Goal: Go to known website: Access a specific website the user already knows

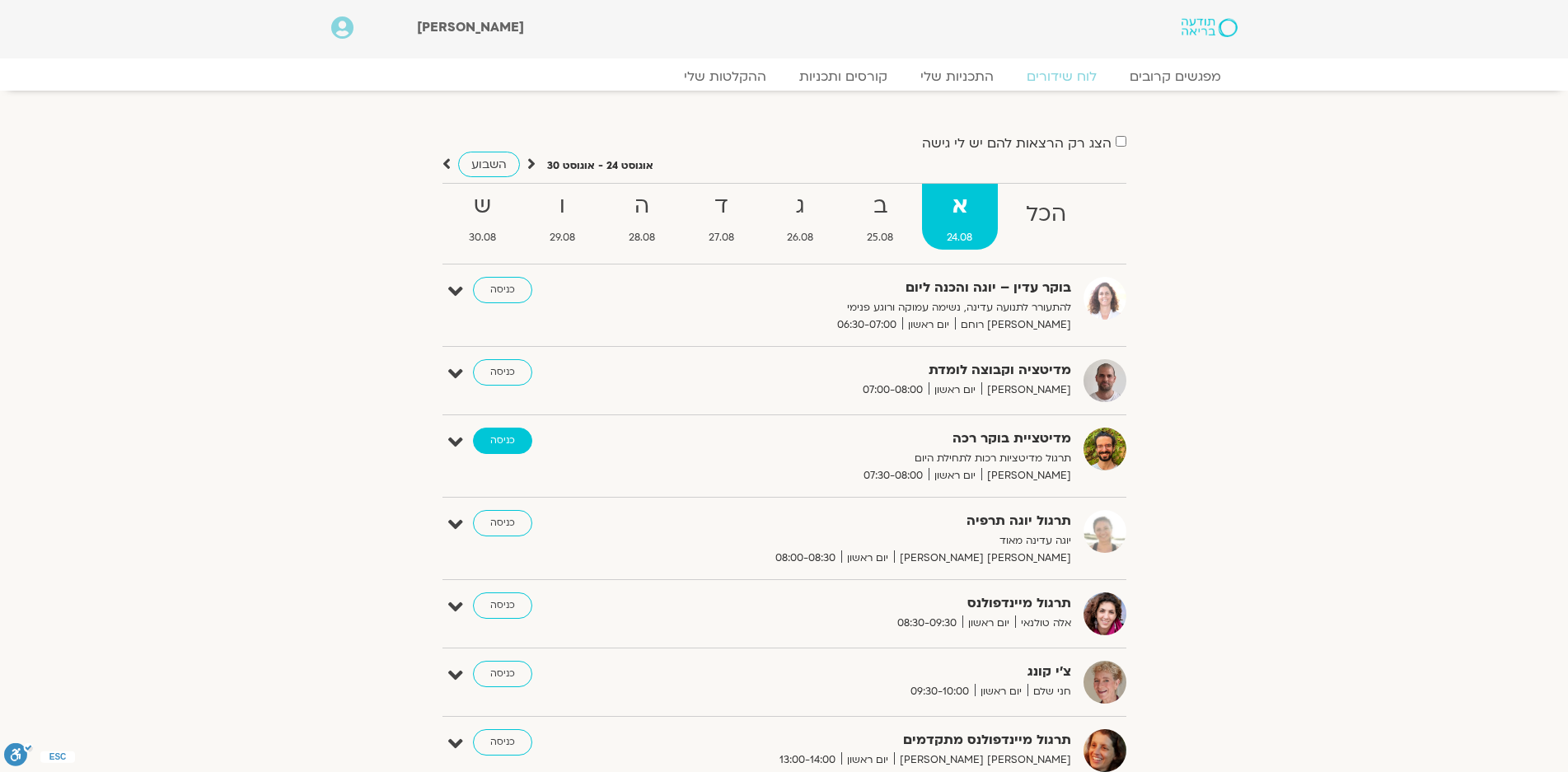
click at [498, 438] on link "כניסה" at bounding box center [503, 441] width 59 height 26
click at [504, 603] on link "כניסה" at bounding box center [503, 605] width 59 height 26
